Goal: Navigation & Orientation: Go to known website

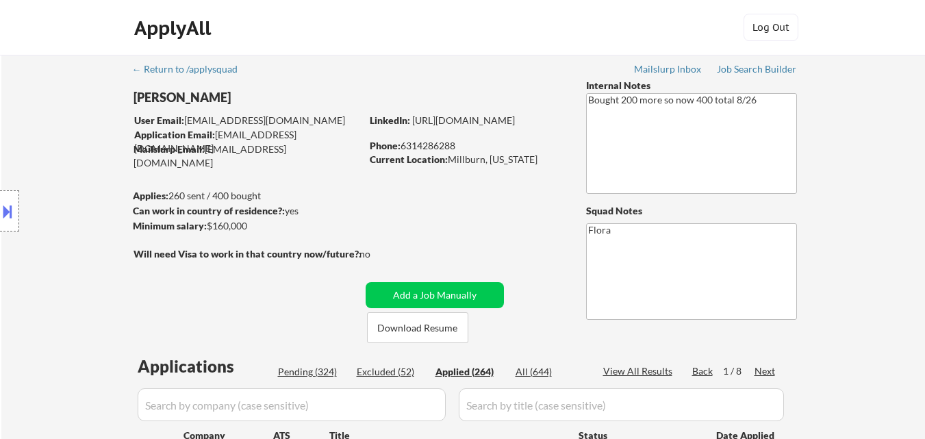
select select ""applied""
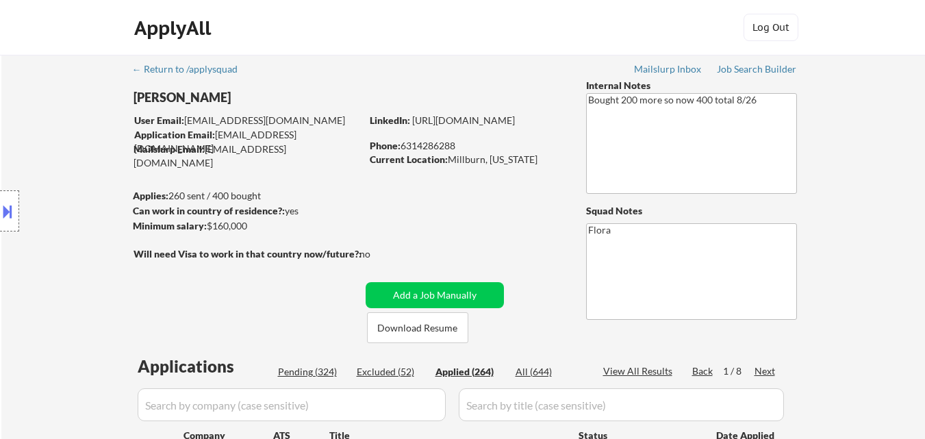
select select ""applied""
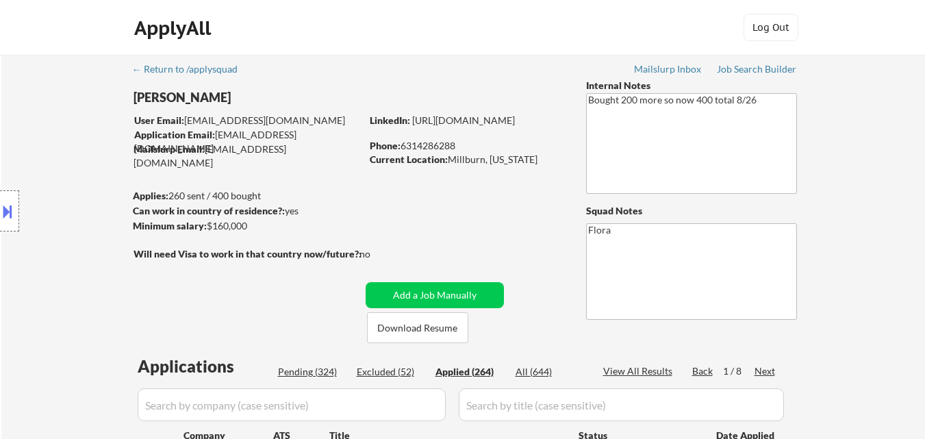
select select ""applied""
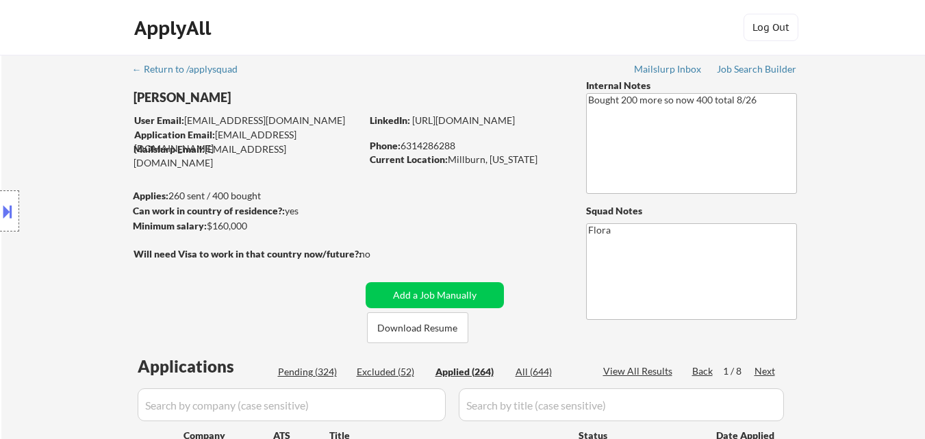
select select ""applied""
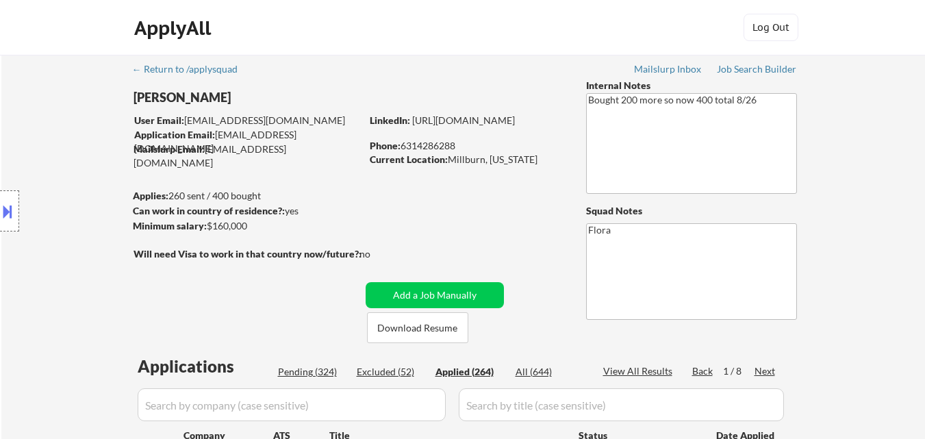
select select ""applied""
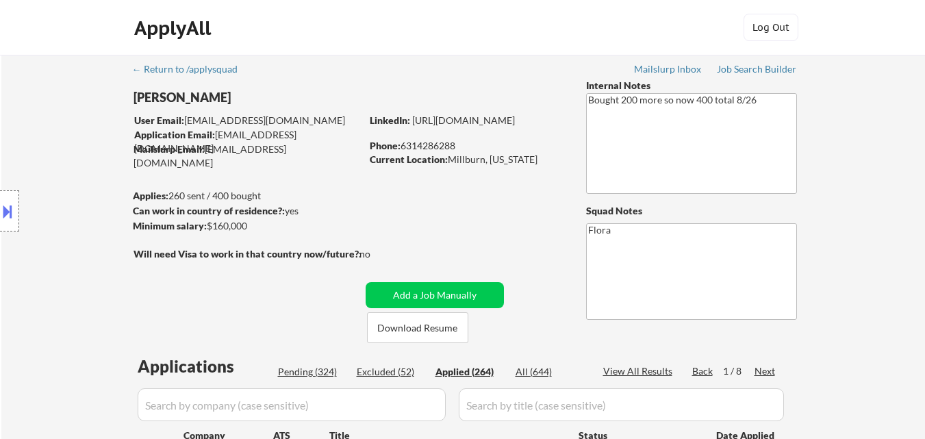
select select ""applied""
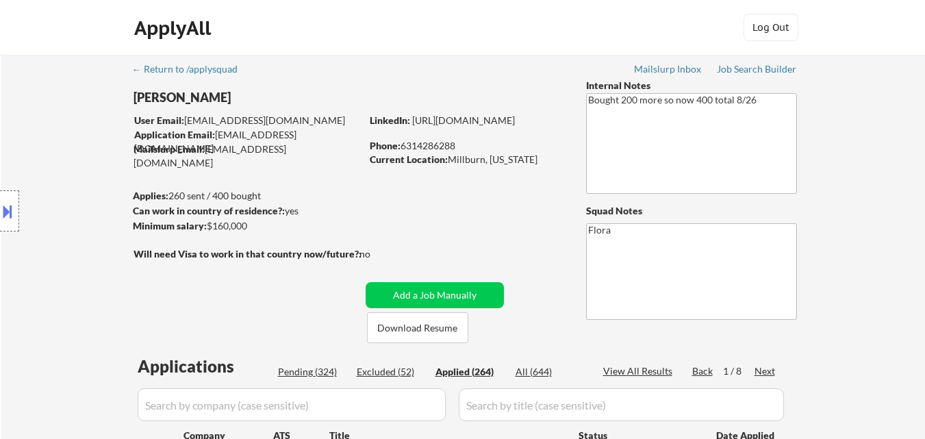
select select ""applied""
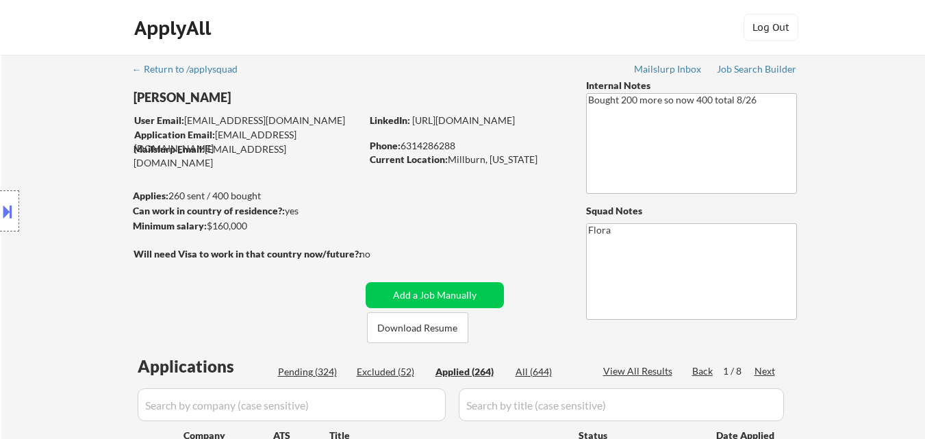
select select ""applied""
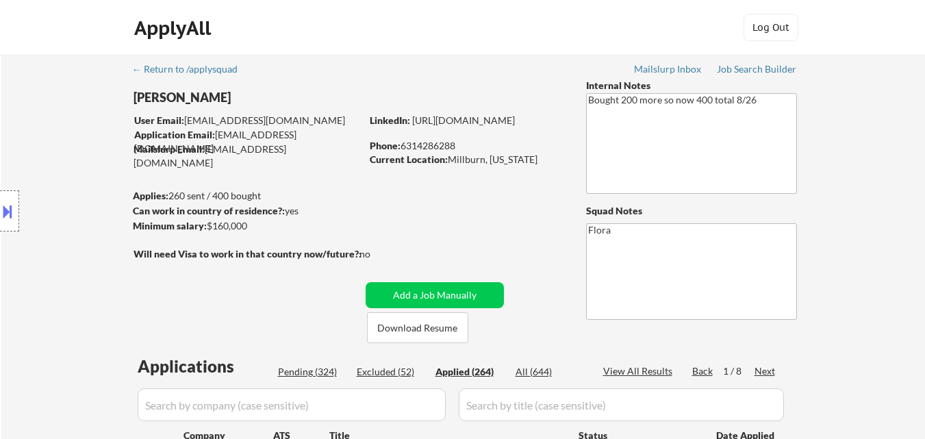
select select ""applied""
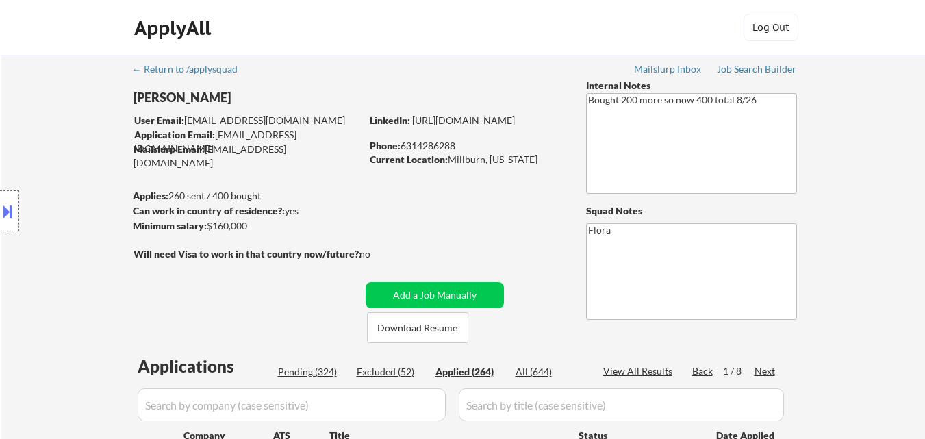
select select ""applied""
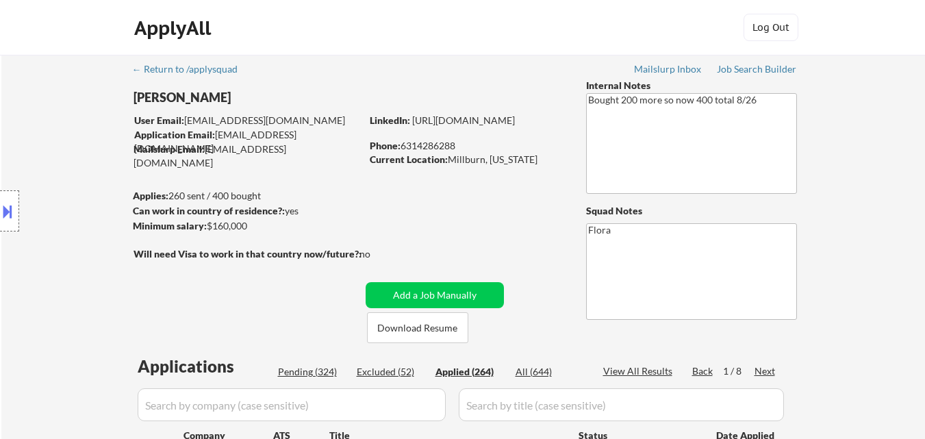
select select ""applied""
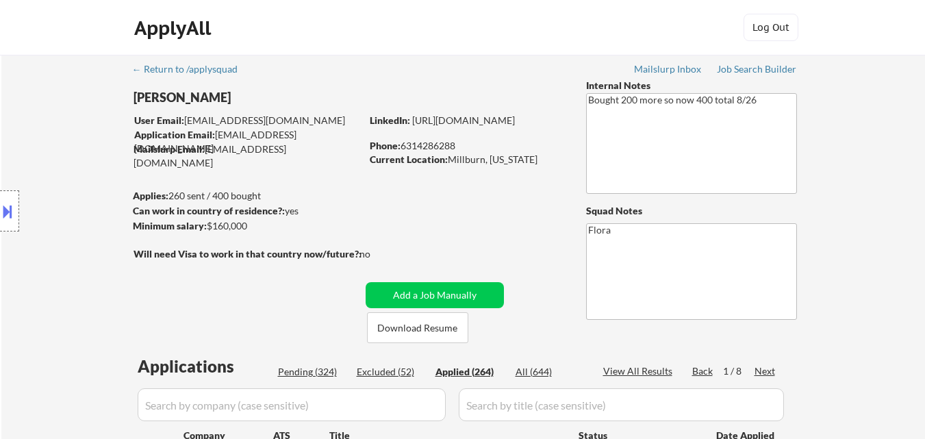
select select ""applied""
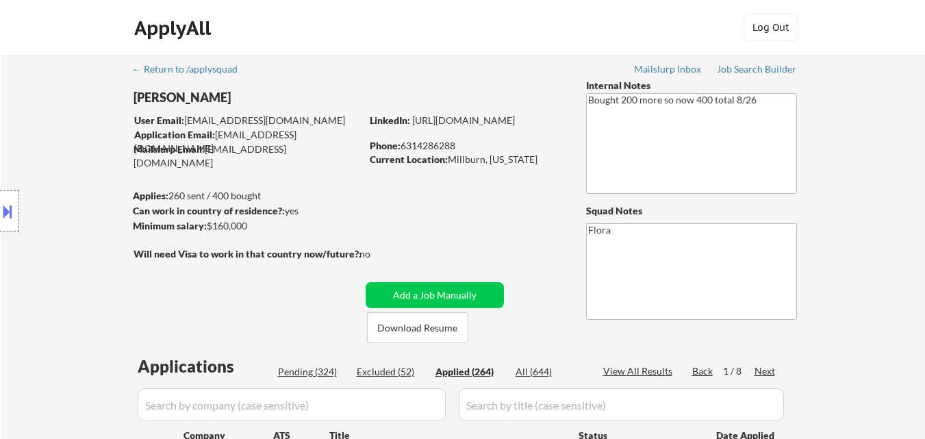
select select ""applied""
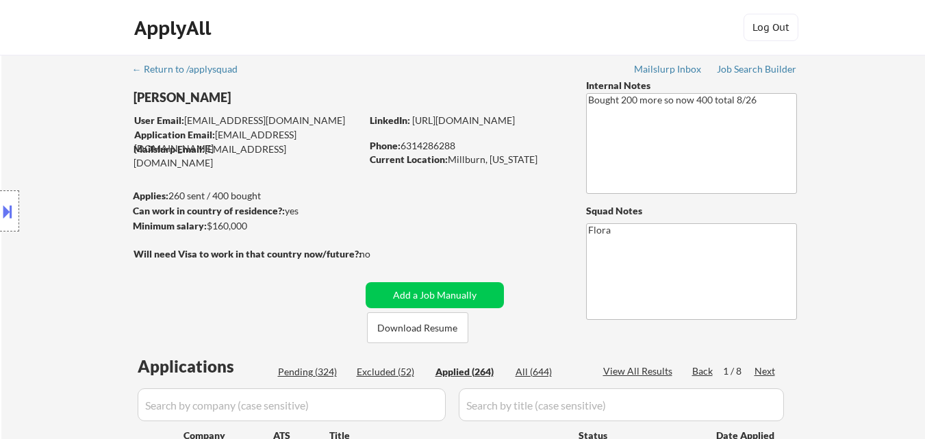
select select ""applied""
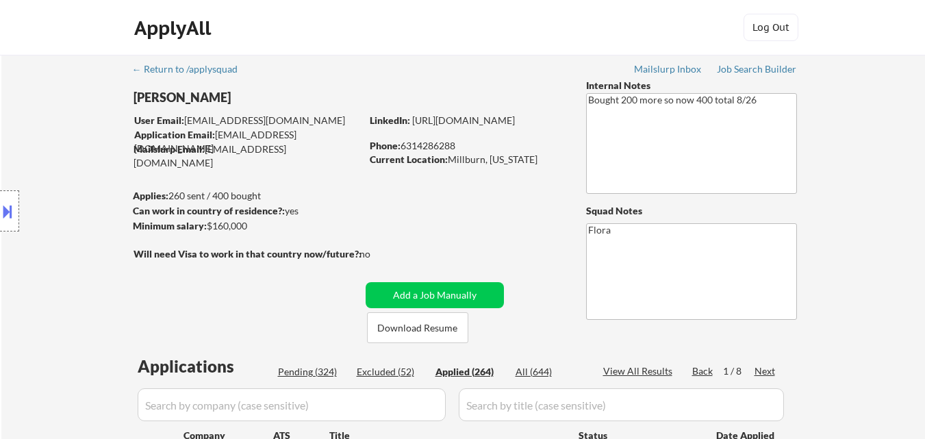
select select ""applied""
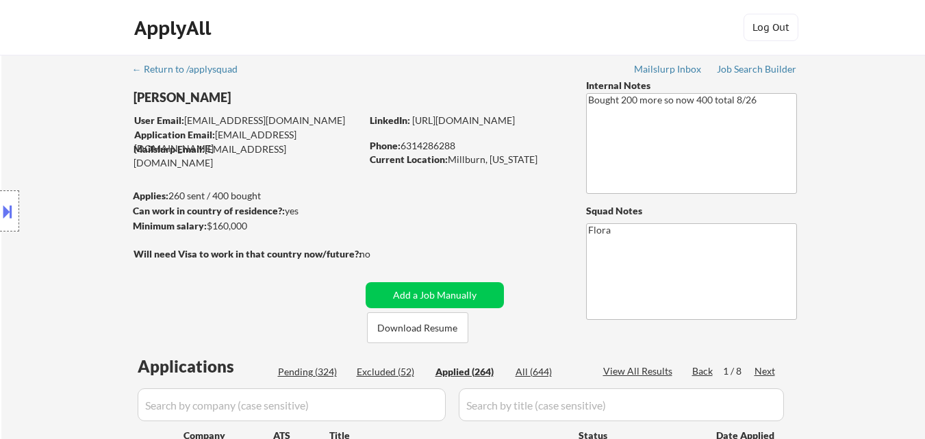
select select ""applied""
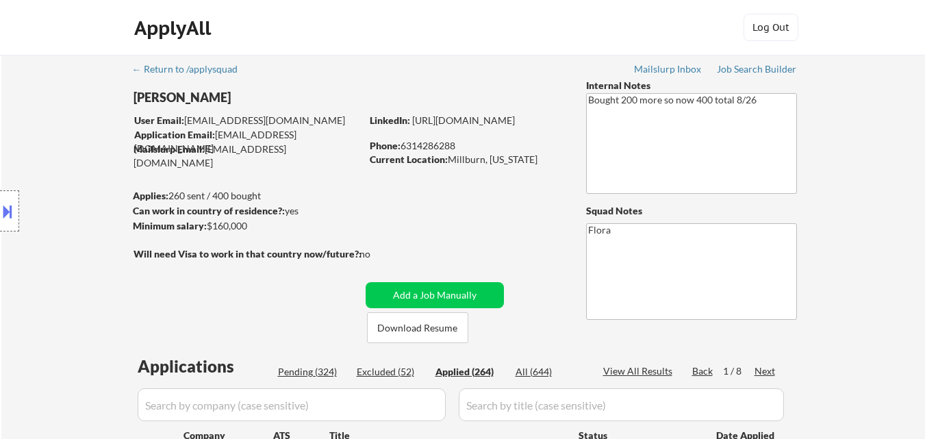
select select ""applied""
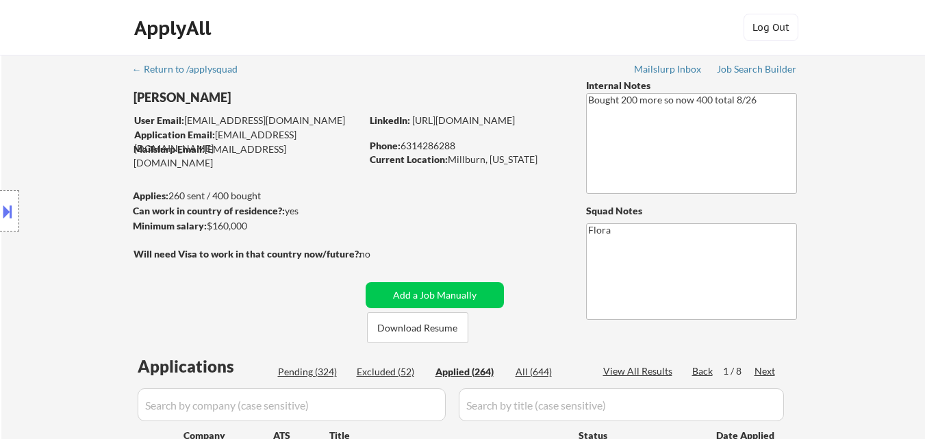
select select ""applied""
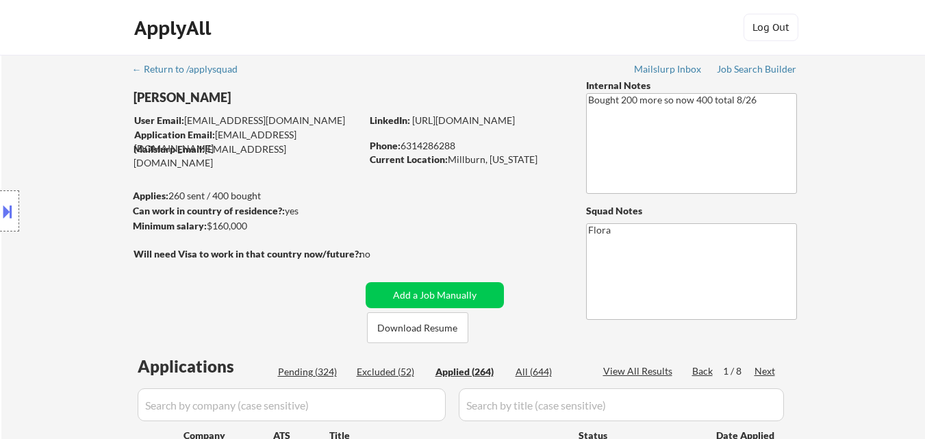
select select ""applied""
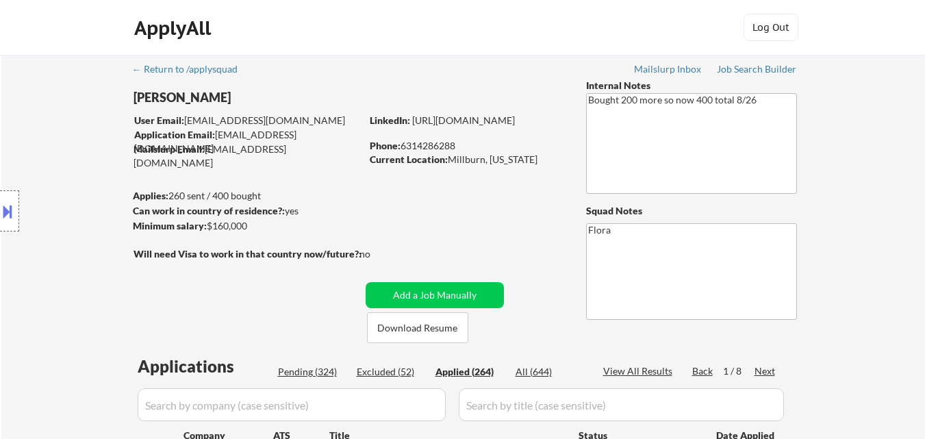
select select ""applied""
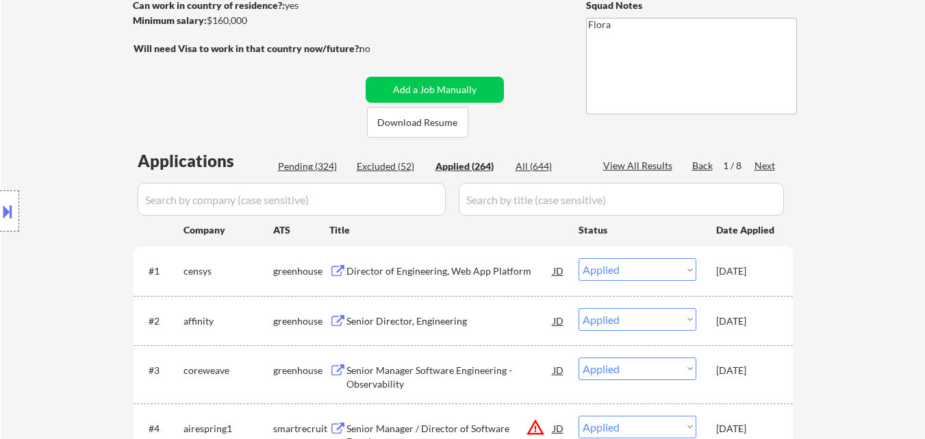
scroll to position [206, 0]
drag, startPoint x: 536, startPoint y: 39, endPoint x: 536, endPoint y: 96, distance: 56.9
